Goal: Task Accomplishment & Management: Manage account settings

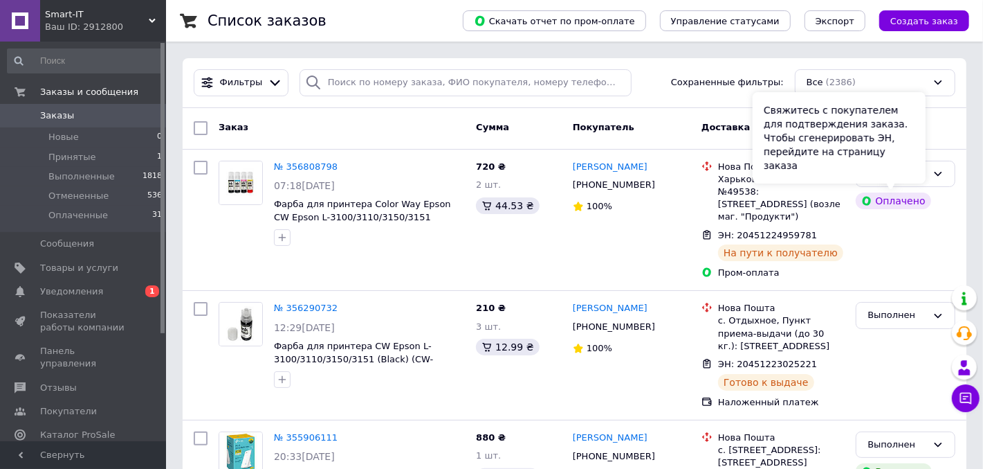
click at [904, 173] on div "Свяжитесь с покупателем для подтверждения заказа. Чтобы сгенерировать ЭН, перей…" at bounding box center [839, 137] width 173 height 91
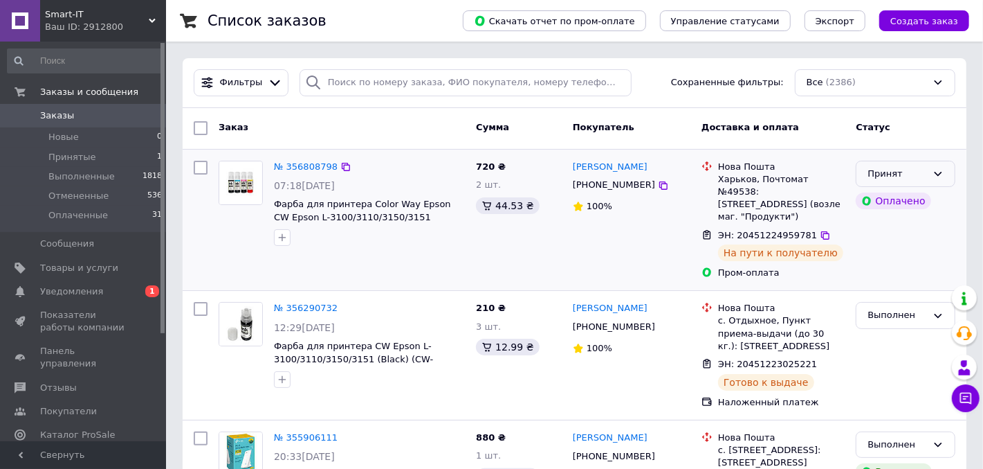
click at [937, 175] on icon at bounding box center [938, 173] width 11 height 11
click at [920, 199] on li "Выполнен" at bounding box center [906, 203] width 98 height 26
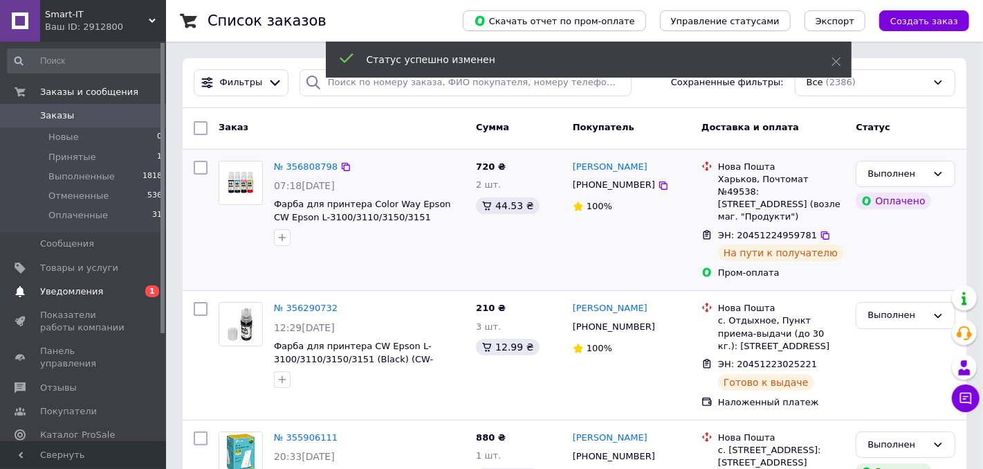
click at [83, 291] on span "Уведомления" at bounding box center [71, 291] width 63 height 12
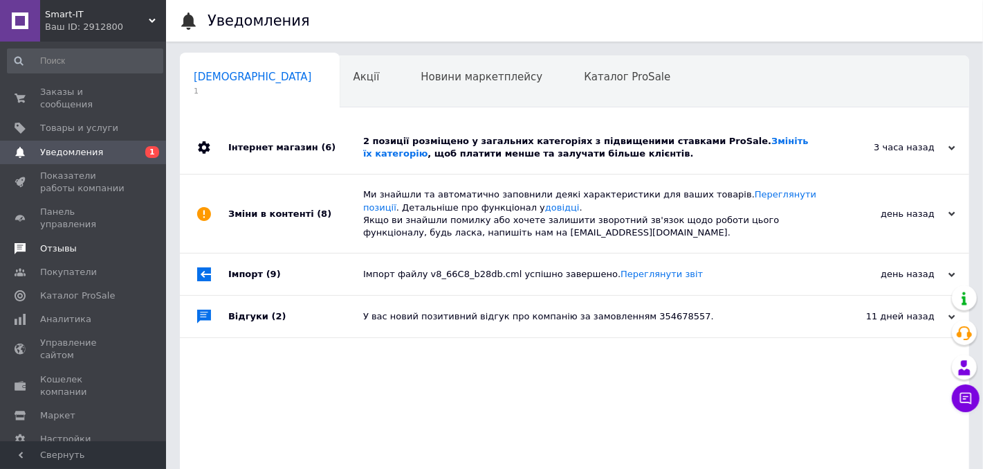
click at [67, 237] on link "Отзывы" at bounding box center [85, 249] width 170 height 24
